Goal: Information Seeking & Learning: Compare options

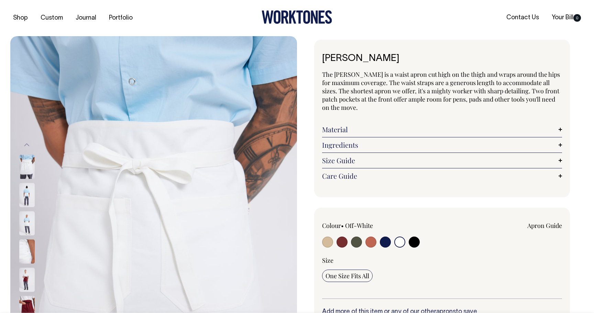
select select "Off-White"
click at [397, 244] on input "radio" at bounding box center [400, 241] width 11 height 11
click at [400, 240] on input "radio" at bounding box center [400, 241] width 11 height 11
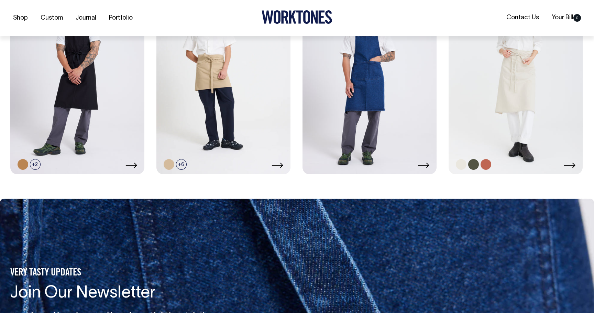
click at [520, 106] on link at bounding box center [516, 73] width 134 height 201
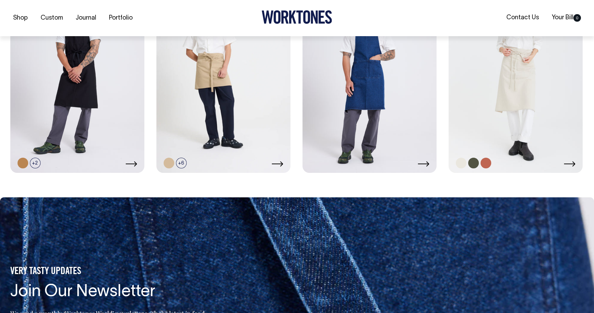
scroll to position [454, 0]
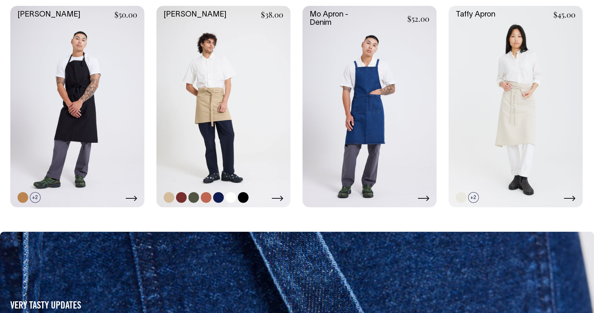
click at [261, 129] on link at bounding box center [224, 106] width 134 height 201
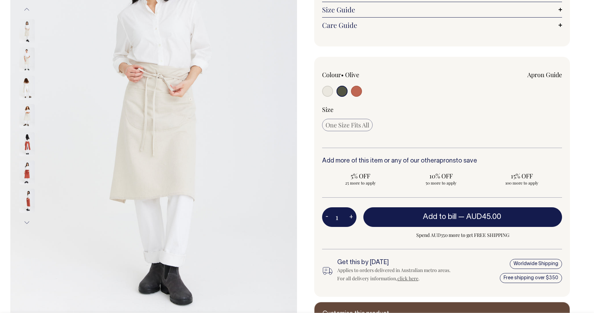
click at [29, 121] on img at bounding box center [26, 116] width 15 height 24
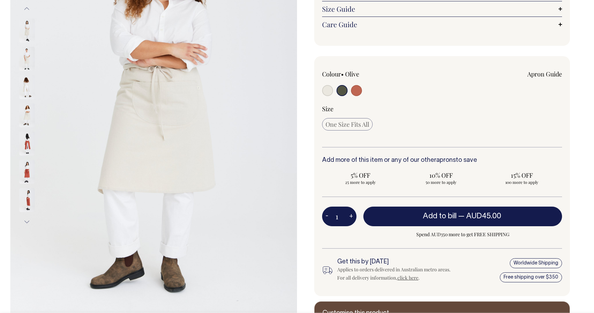
scroll to position [136, 0]
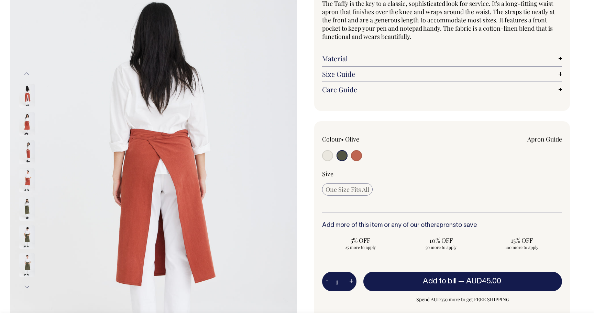
click at [325, 150] on label at bounding box center [327, 156] width 11 height 13
click at [325, 150] on input "radio" at bounding box center [327, 155] width 11 height 11
radio input "true"
radio input "false"
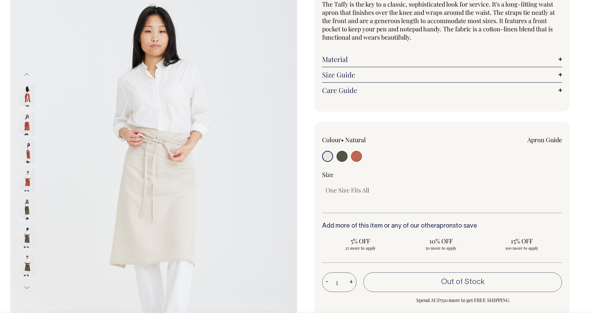
scroll to position [70, 0]
click at [24, 122] on img at bounding box center [26, 124] width 15 height 24
click at [30, 99] on img at bounding box center [26, 96] width 15 height 24
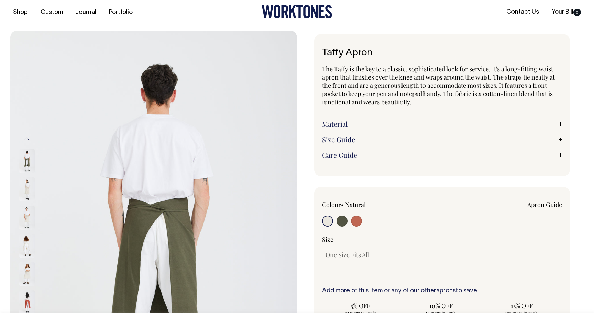
click at [365, 139] on link "Size Guide" at bounding box center [442, 139] width 240 height 8
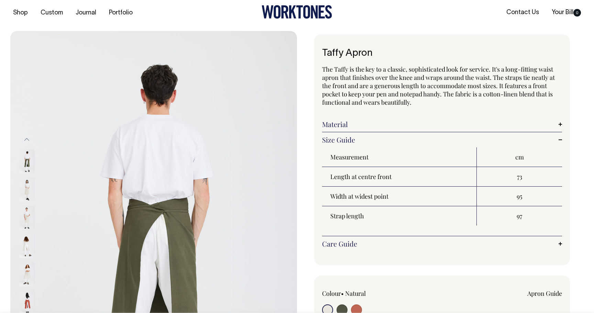
scroll to position [5, 0]
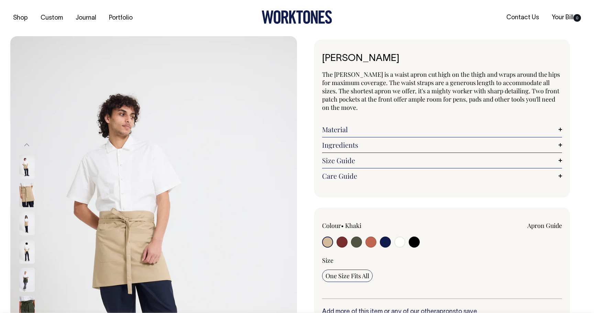
click at [397, 239] on input "radio" at bounding box center [400, 241] width 11 height 11
radio input "true"
select select "Off-White"
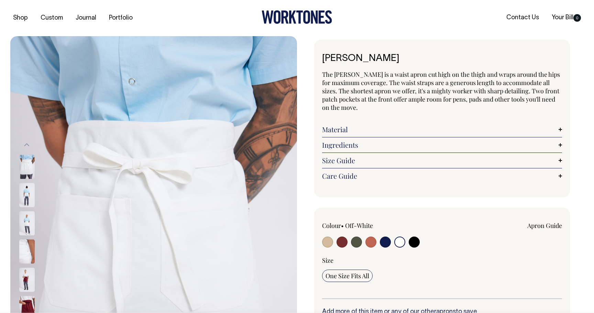
drag, startPoint x: 347, startPoint y: 159, endPoint x: 457, endPoint y: 172, distance: 110.5
click at [348, 159] on link "Size Guide" at bounding box center [442, 160] width 240 height 8
